Goal: Task Accomplishment & Management: Manage account settings

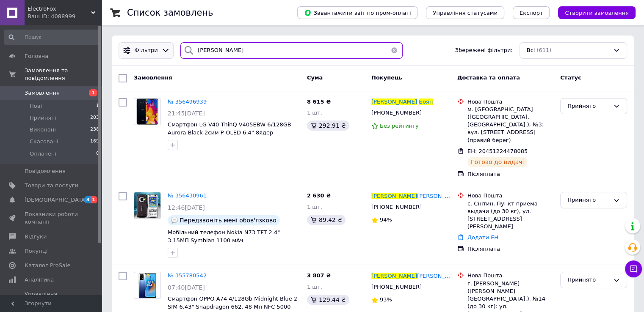
drag, startPoint x: 253, startPoint y: 50, endPoint x: 155, endPoint y: 51, distance: 97.7
click at [155, 51] on div "Фільтри [PERSON_NAME] Збережені фільтри: Всі (611)" at bounding box center [372, 50] width 515 height 17
paste input "[PERSON_NAME]"
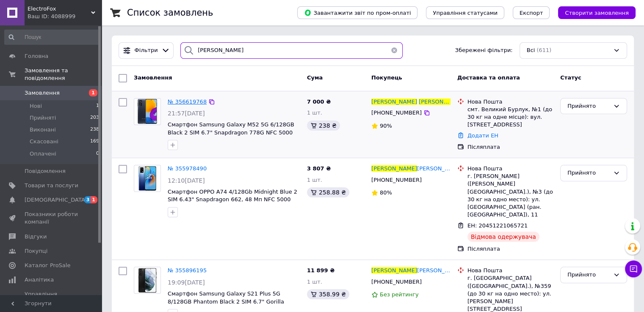
type input "[PERSON_NAME]"
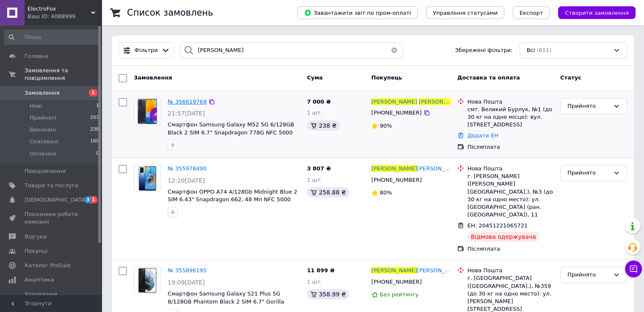
click at [181, 102] on span "№ 356619768" at bounding box center [187, 102] width 39 height 6
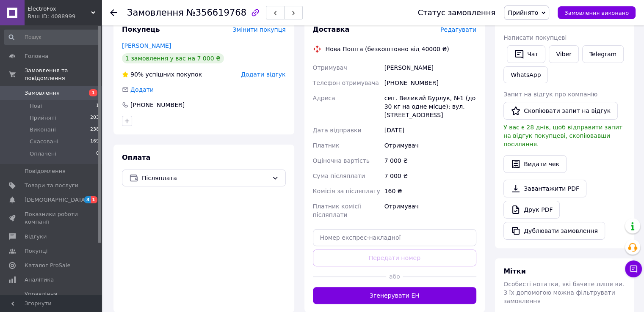
scroll to position [158, 0]
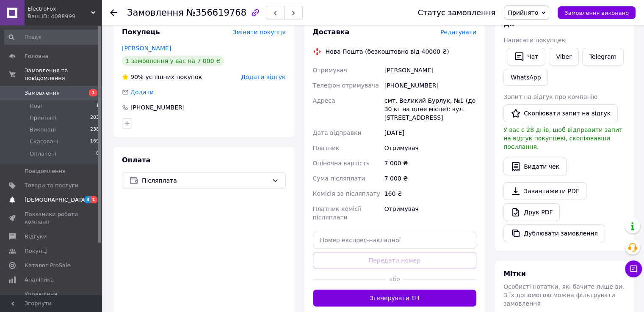
click at [54, 196] on span "[DEMOGRAPHIC_DATA]" at bounding box center [56, 200] width 63 height 8
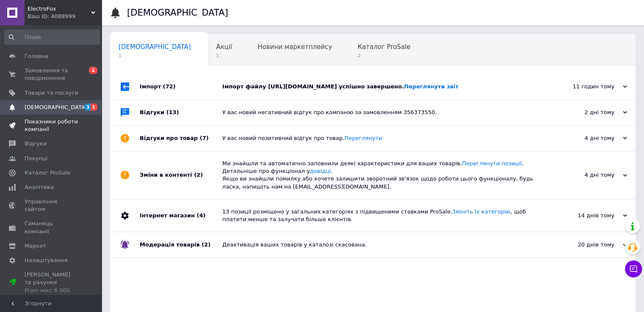
click at [66, 132] on span "Показники роботи компанії" at bounding box center [52, 125] width 54 height 15
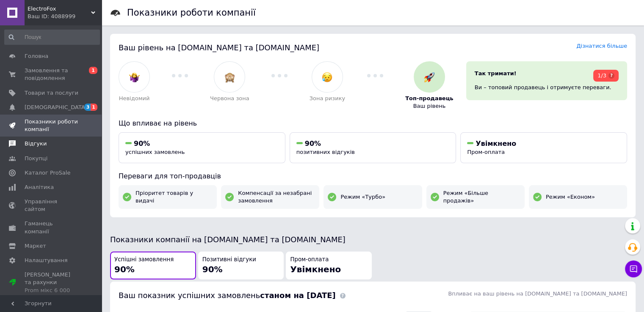
click at [53, 142] on span "Відгуки" at bounding box center [52, 144] width 54 height 8
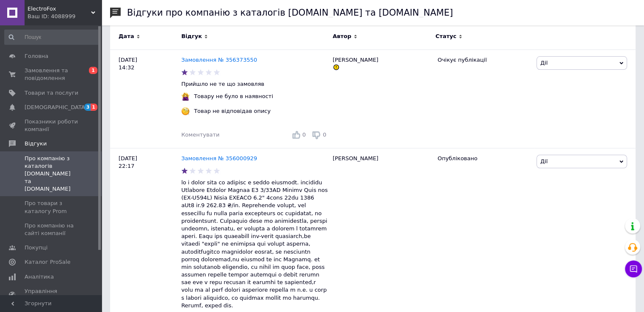
scroll to position [140, 0]
